Goal: Task Accomplishment & Management: Manage account settings

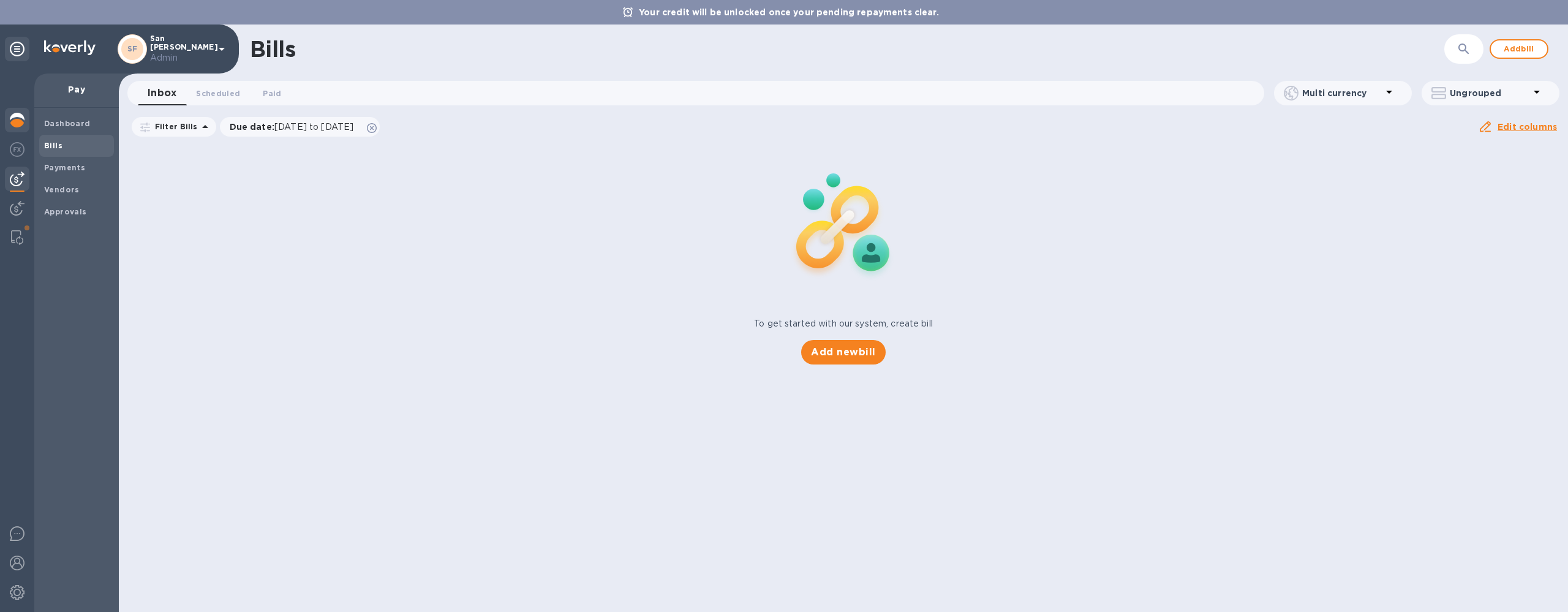
click at [24, 127] on div at bounding box center [17, 121] width 24 height 27
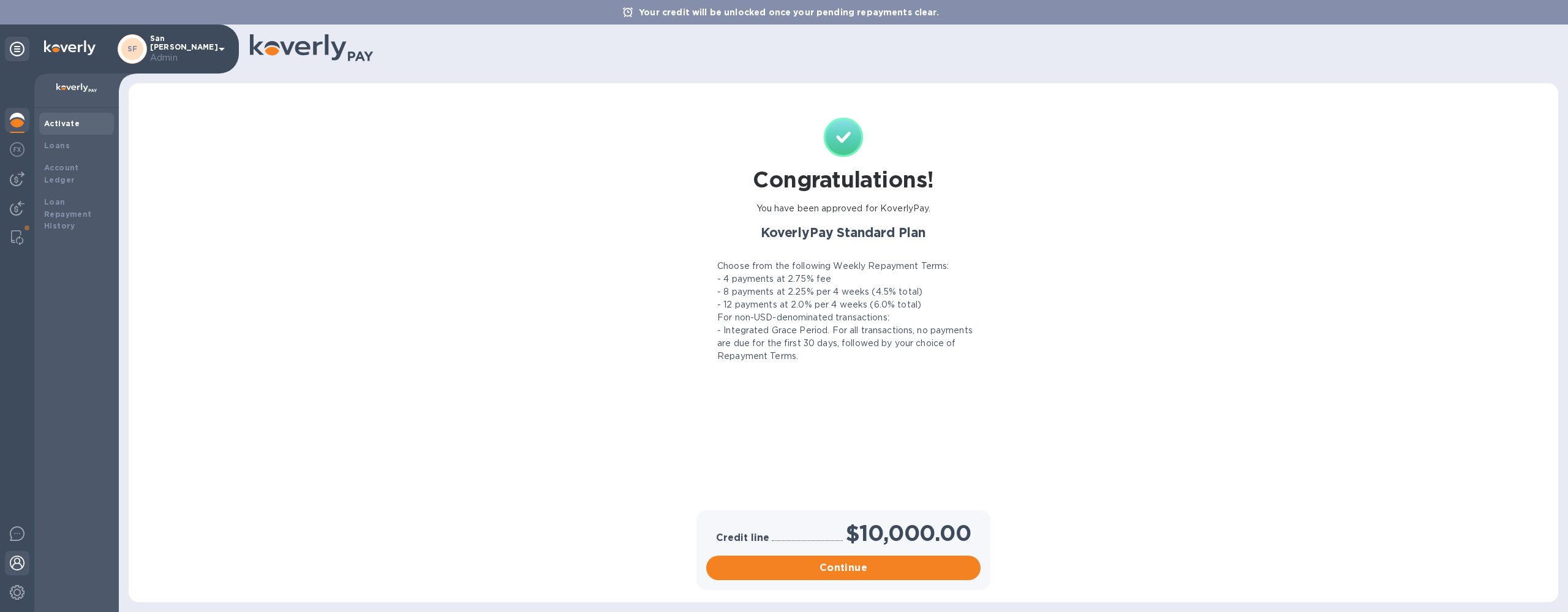
click at [18, 562] on img at bounding box center [17, 563] width 15 height 15
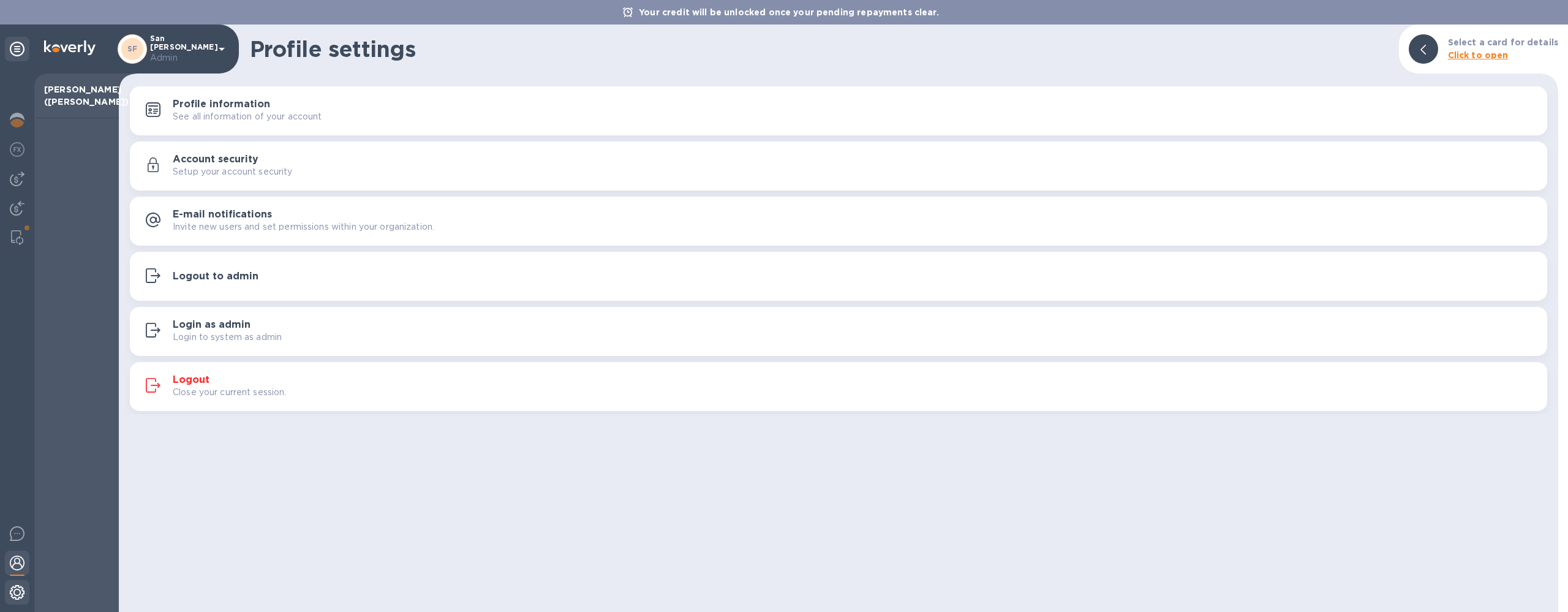
click at [16, 594] on img at bounding box center [17, 593] width 15 height 15
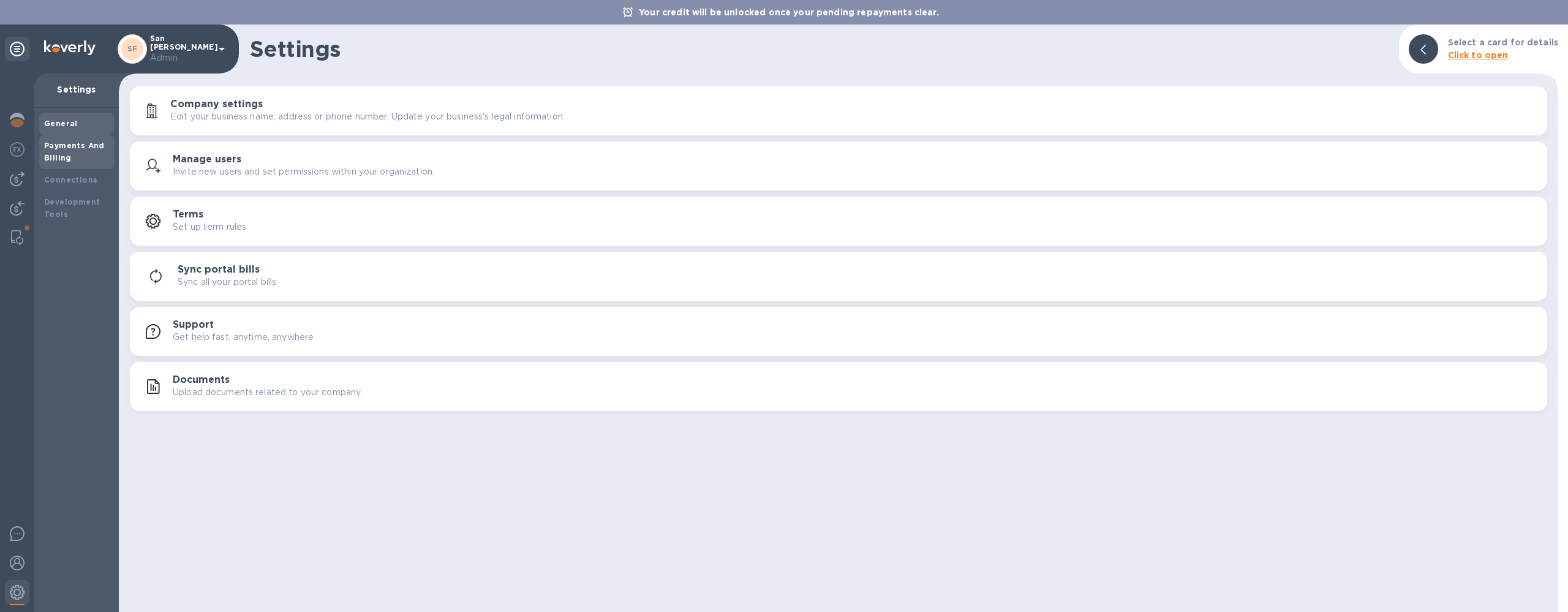
click at [70, 150] on div "Payments And Billing" at bounding box center [77, 152] width 65 height 24
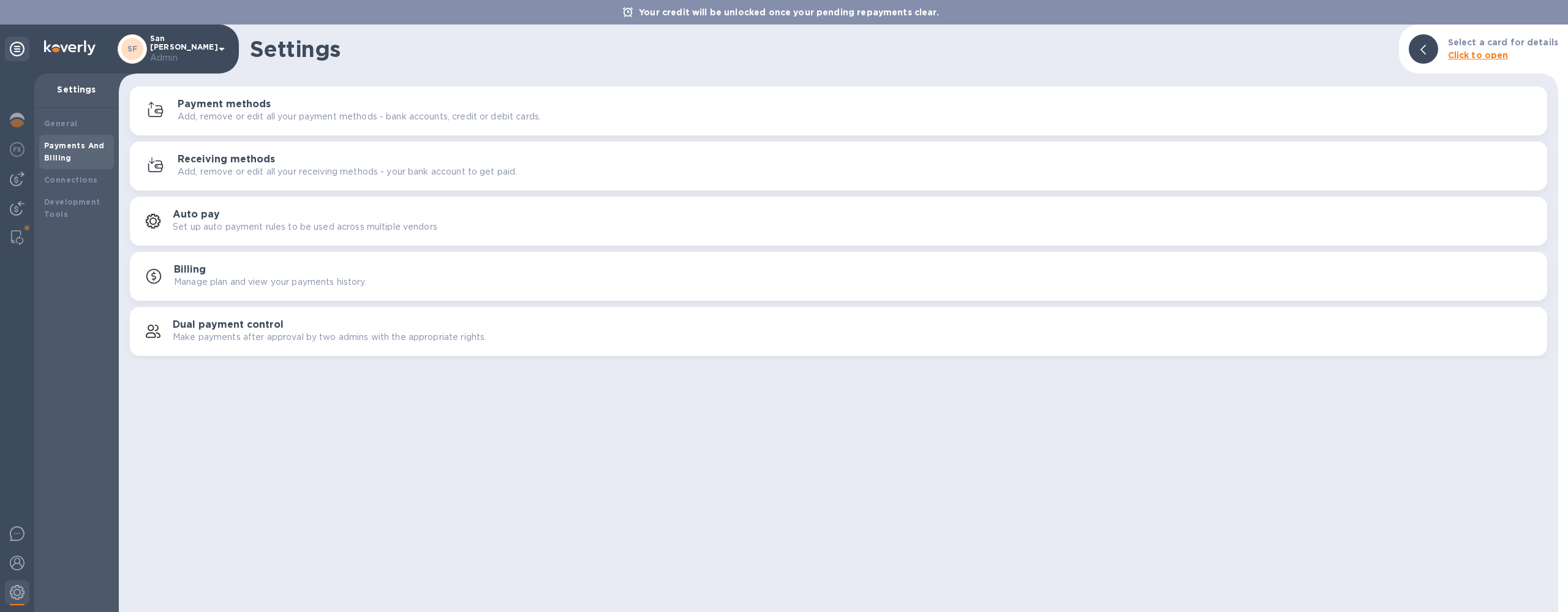
click at [266, 113] on p "Add, remove or edit all your payment methods - bank accounts, credit or debit c…" at bounding box center [359, 116] width 363 height 13
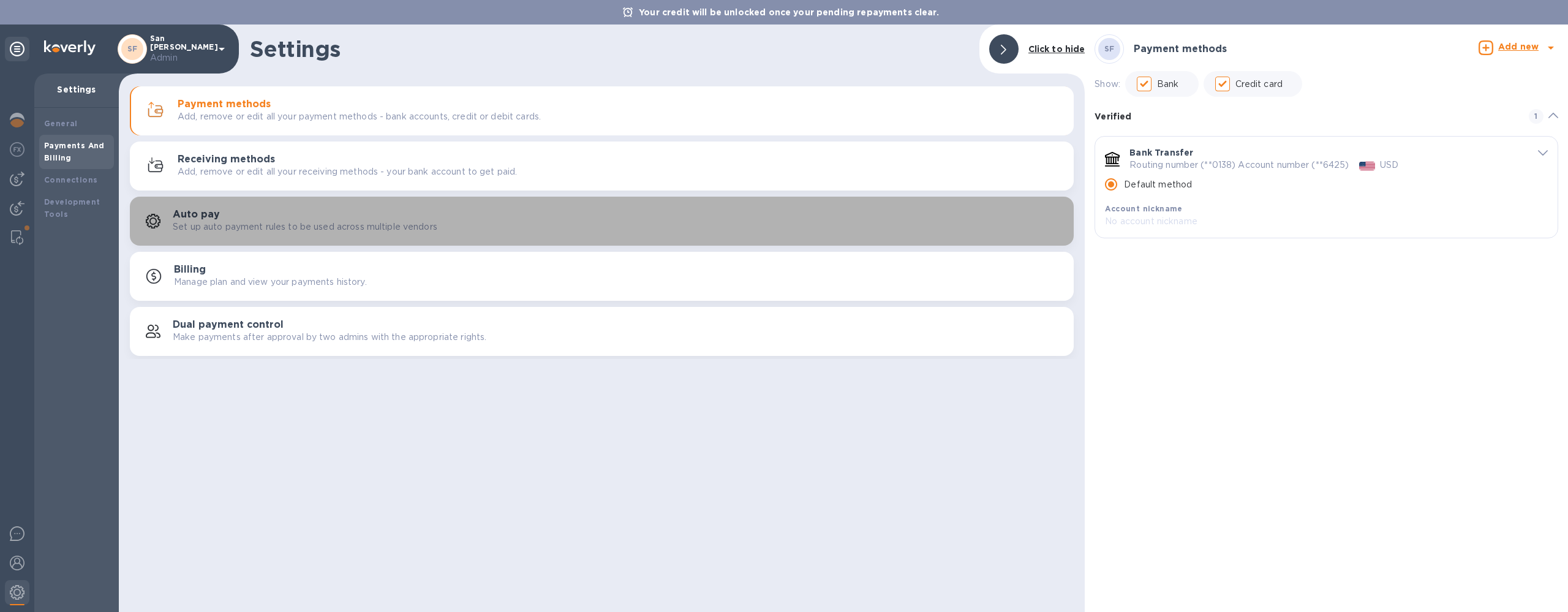
click at [575, 221] on div "Auto pay Set up auto payment rules to be used across multiple vendors" at bounding box center [618, 221] width 891 height 24
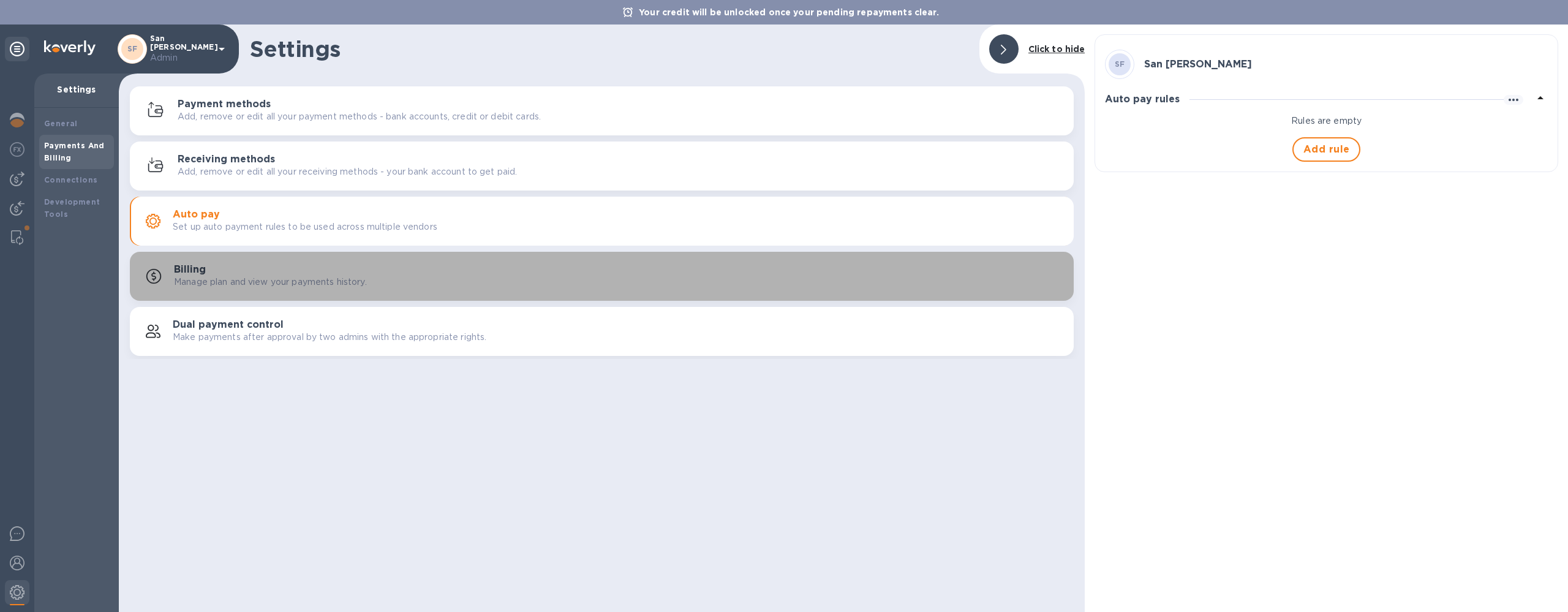
click at [595, 269] on div "Billing Manage plan and view your payments history." at bounding box center [619, 276] width 891 height 24
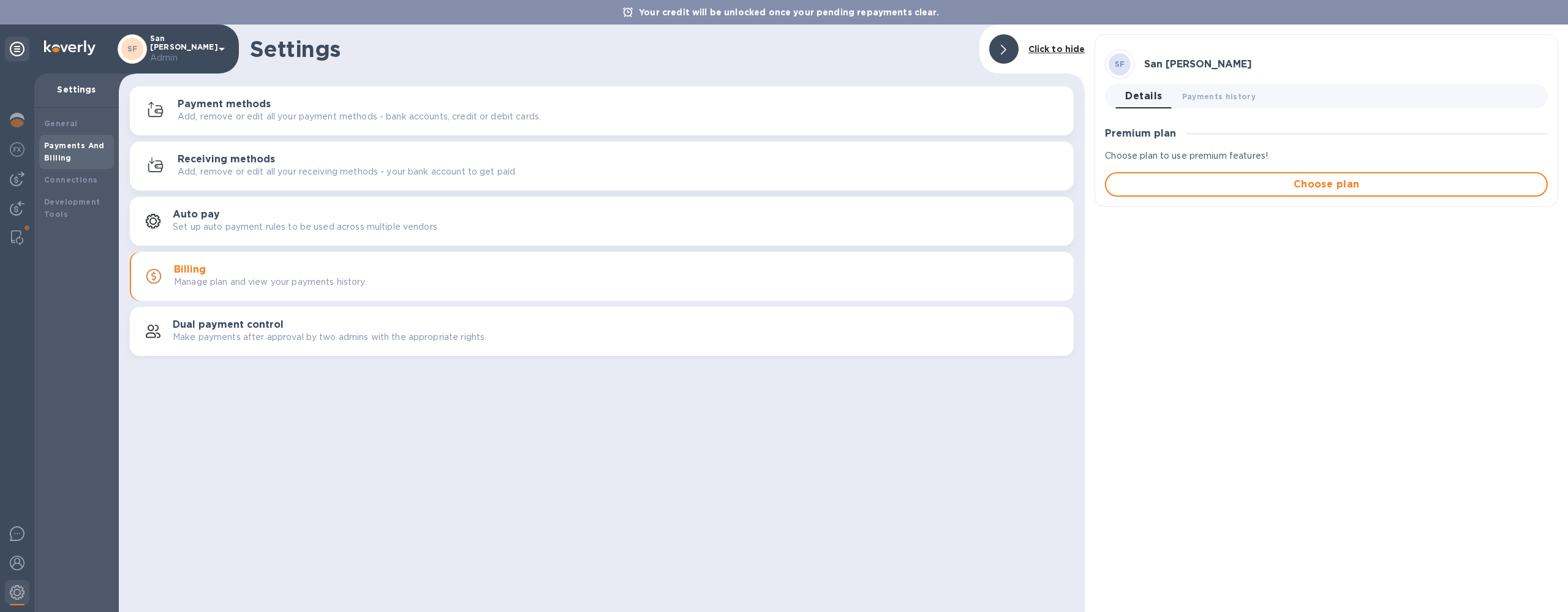
click at [582, 318] on div "Dual payment control Make payments after approval by two admins with the approp…" at bounding box center [602, 332] width 930 height 30
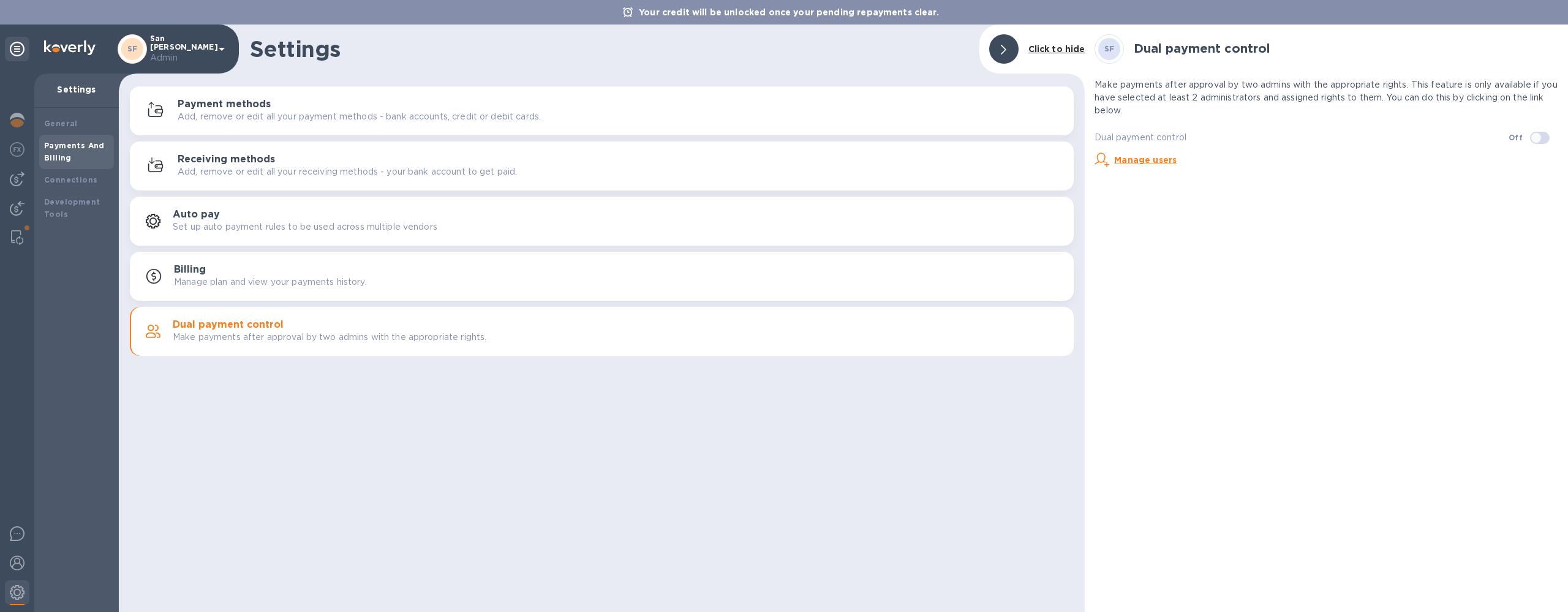
click at [548, 178] on div "Receiving methods Add, remove or edit all your receiving methods - your bank ac…" at bounding box center [602, 167] width 930 height 30
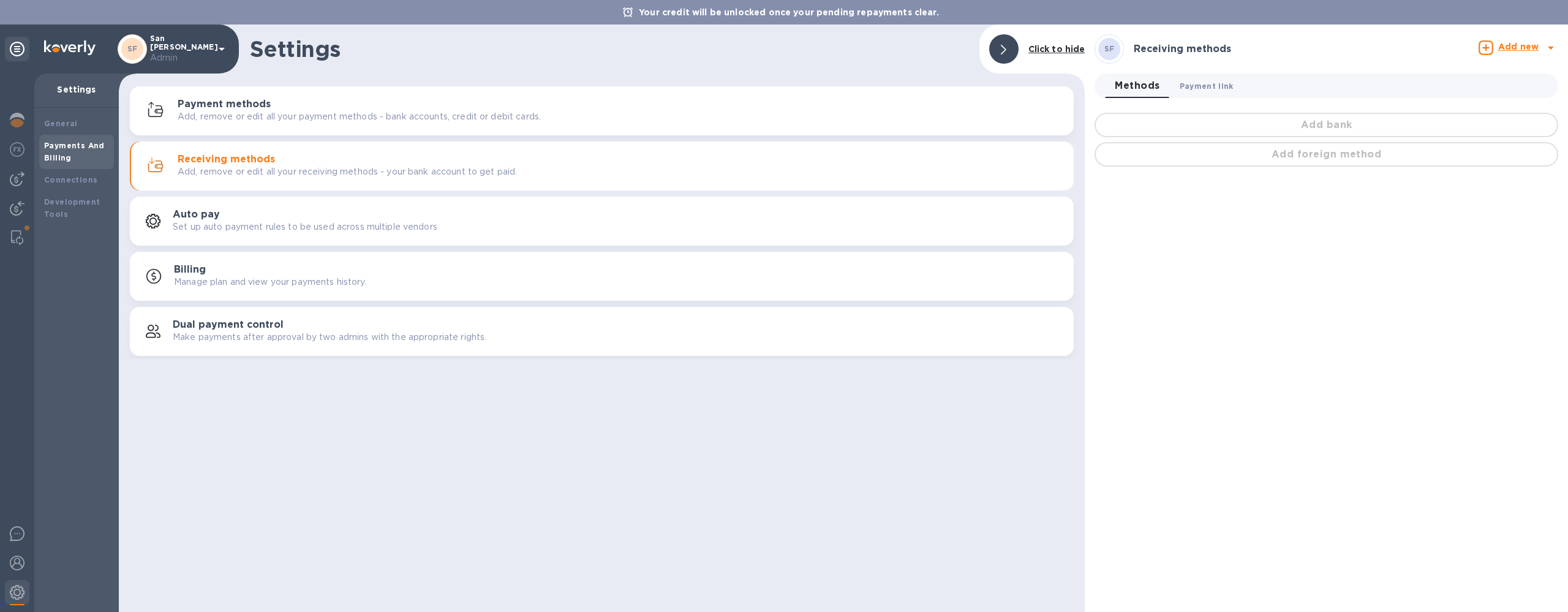
click at [1186, 87] on span "Payment link 0" at bounding box center [1206, 86] width 54 height 13
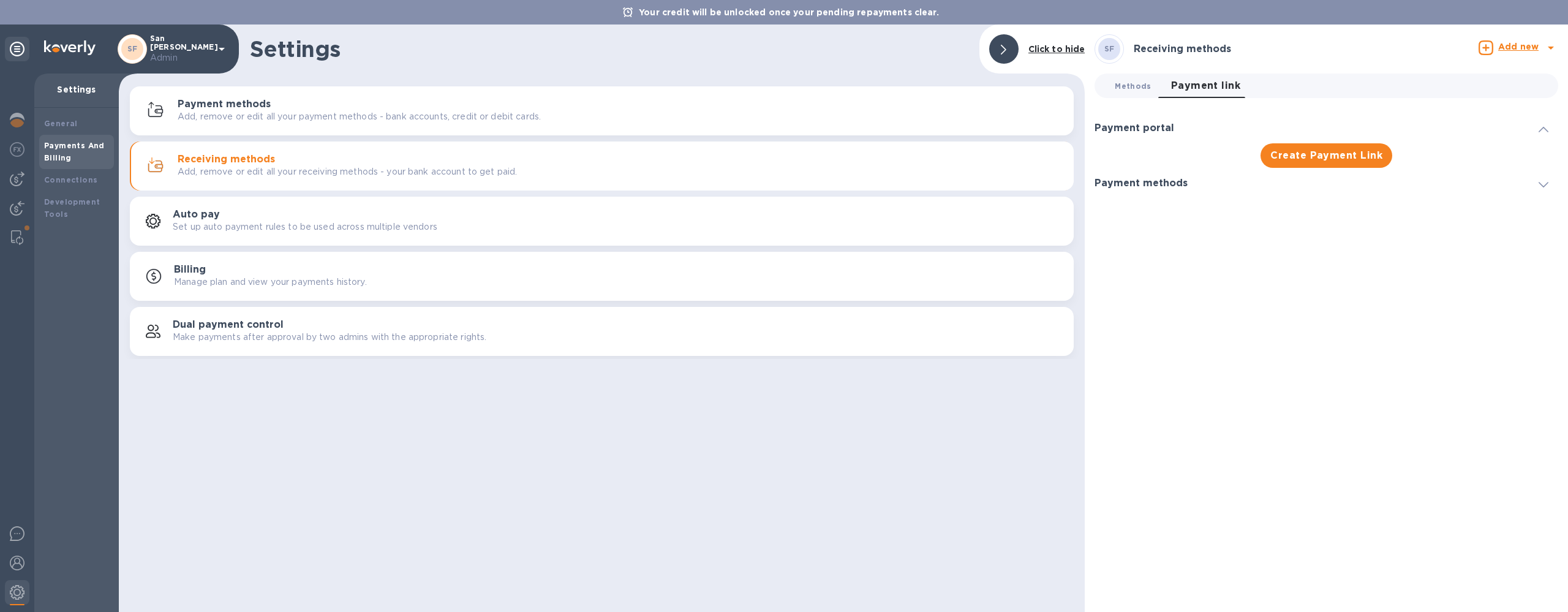
click at [1146, 87] on span "Methods 0" at bounding box center [1133, 86] width 36 height 13
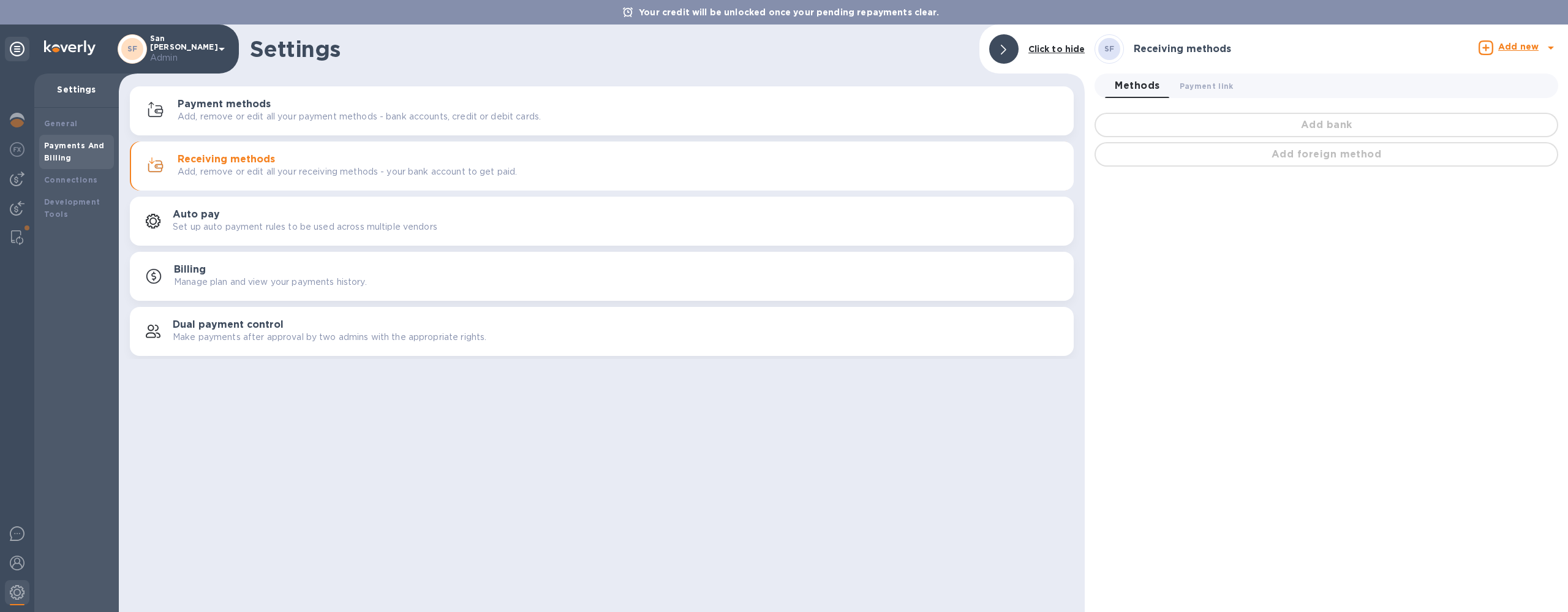
click at [873, 95] on button "Payment methods Add, remove or edit all your payment methods - bank accounts, c…" at bounding box center [602, 111] width 944 height 49
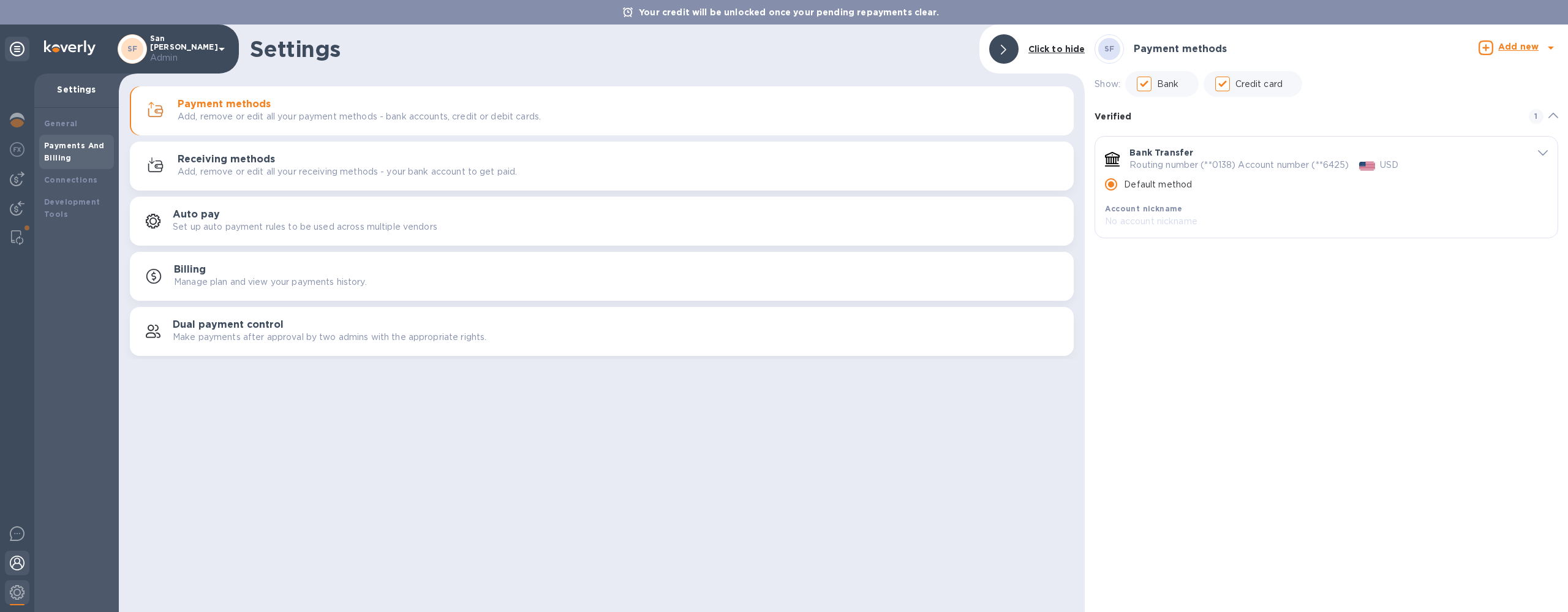
click at [16, 566] on img at bounding box center [17, 563] width 15 height 15
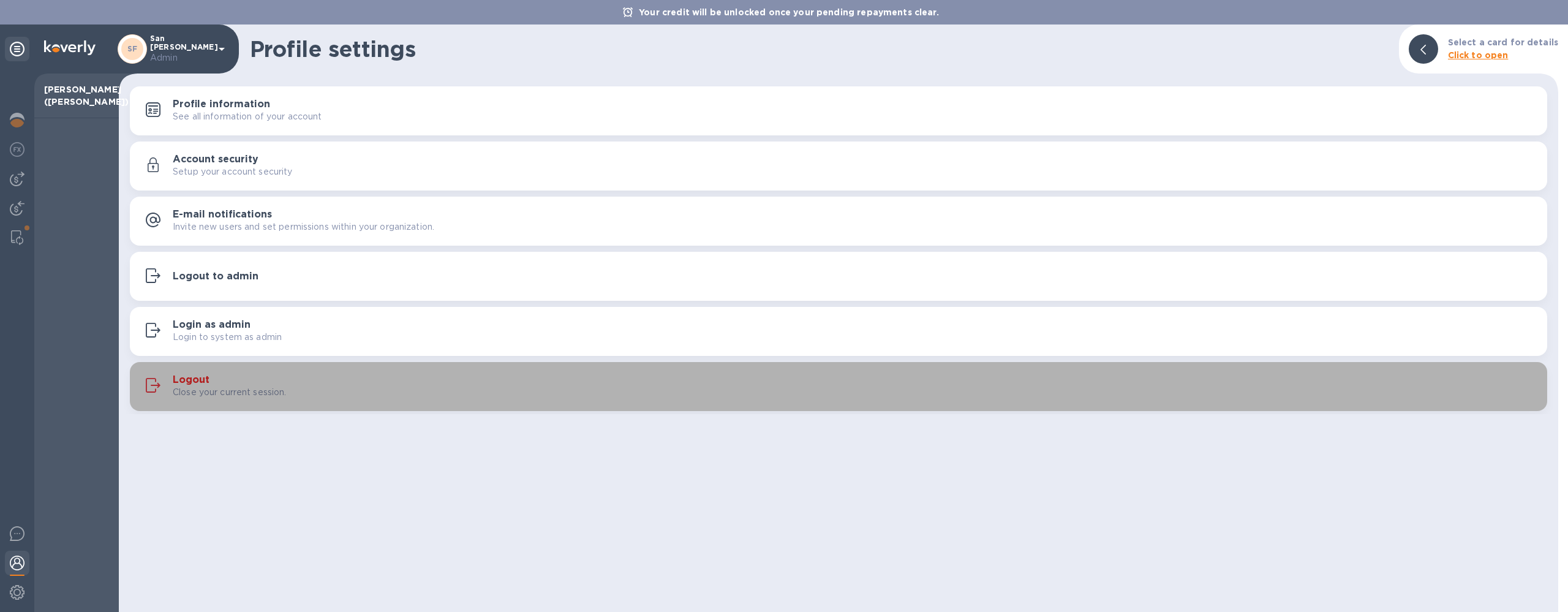
click at [218, 387] on p "Close your current session." at bounding box center [230, 392] width 114 height 13
